Goal: Find specific page/section: Find specific page/section

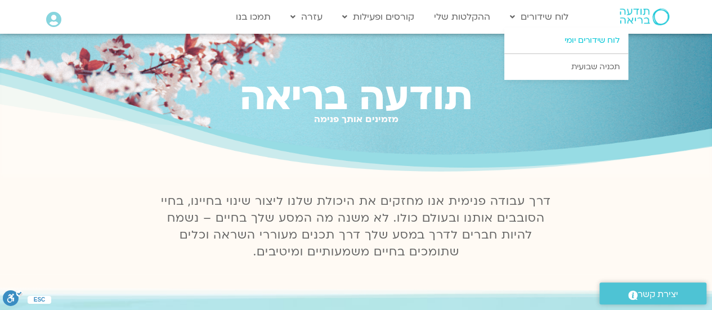
click at [560, 41] on link "לוח שידורים יומי" at bounding box center [566, 41] width 124 height 26
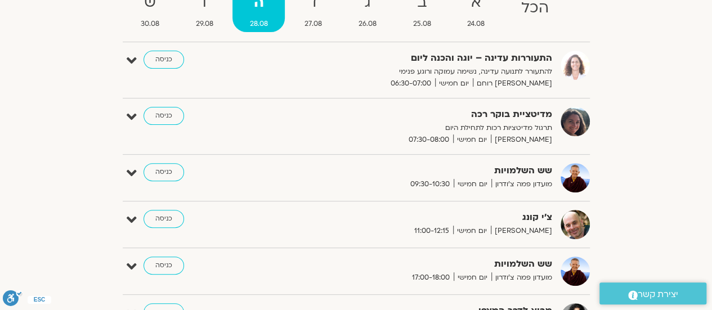
scroll to position [155, 0]
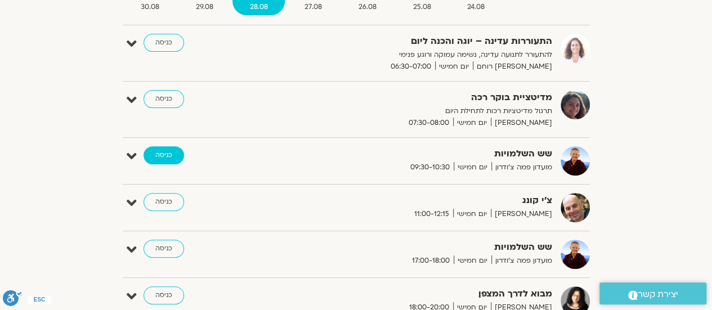
click at [163, 153] on link "כניסה" at bounding box center [164, 155] width 41 height 18
